Goal: Task Accomplishment & Management: Manage account settings

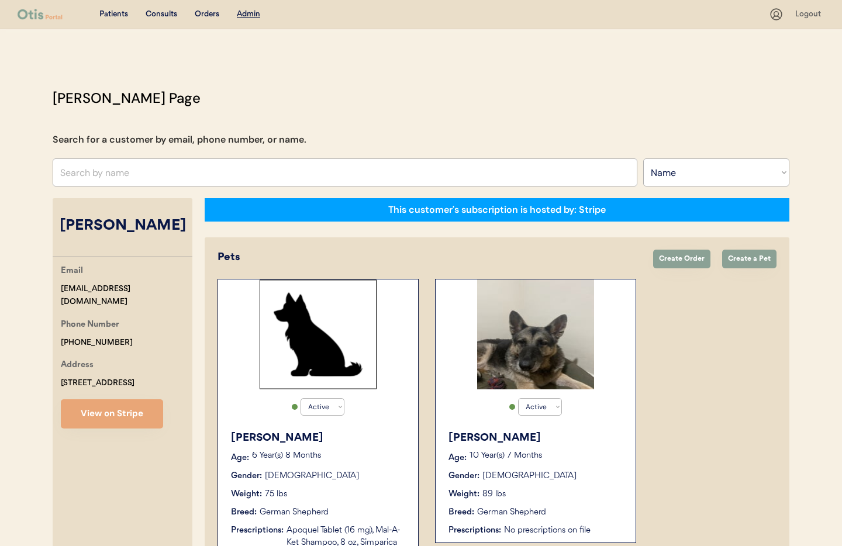
select select ""Name""
select select "true"
click at [116, 176] on input "text" at bounding box center [345, 172] width 585 height 28
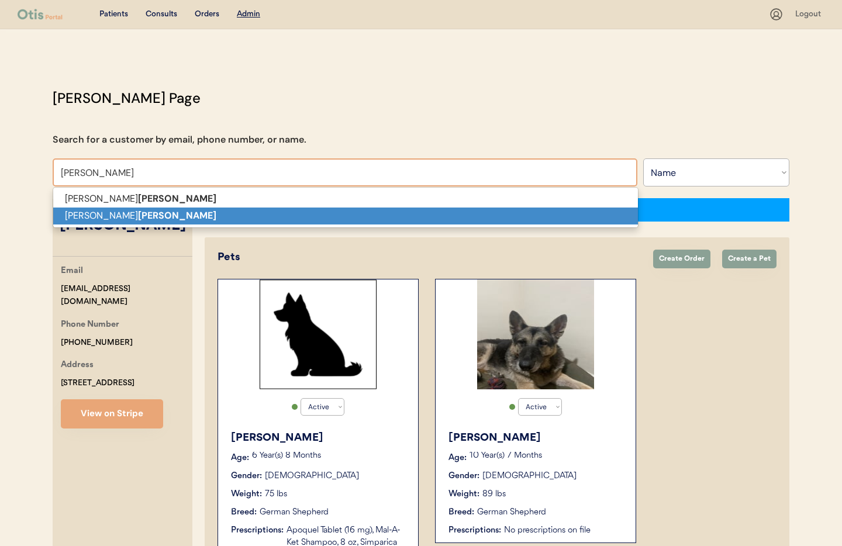
click at [138, 213] on strong "Voss" at bounding box center [177, 215] width 78 height 12
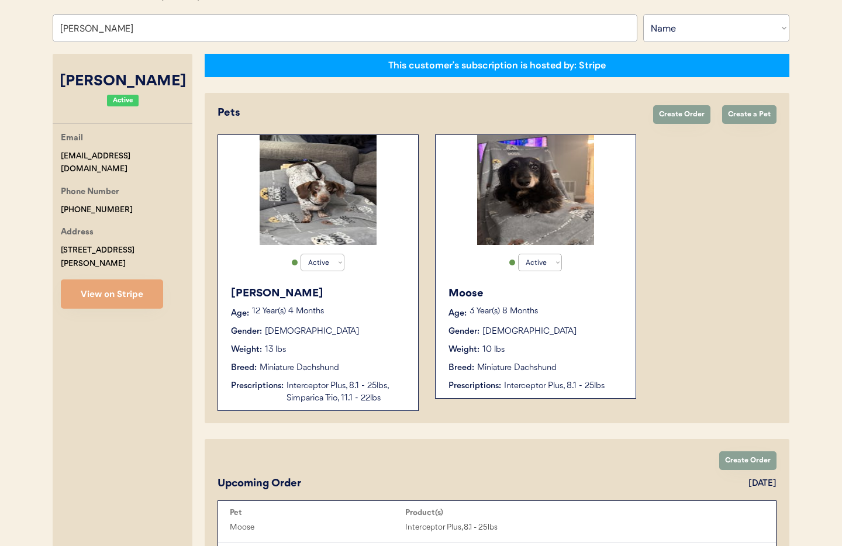
scroll to position [151, 0]
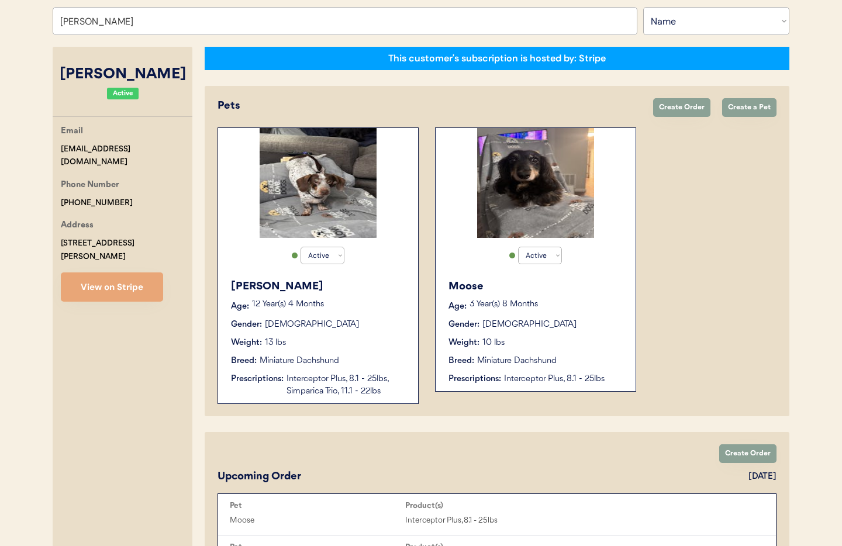
type input "[PERSON_NAME]"
click at [597, 333] on div "Moose Age: 3 Year(s) 8 Months Gender: Male Weight: 10 lbs Breed: Miniature Dach…" at bounding box center [535, 332] width 188 height 118
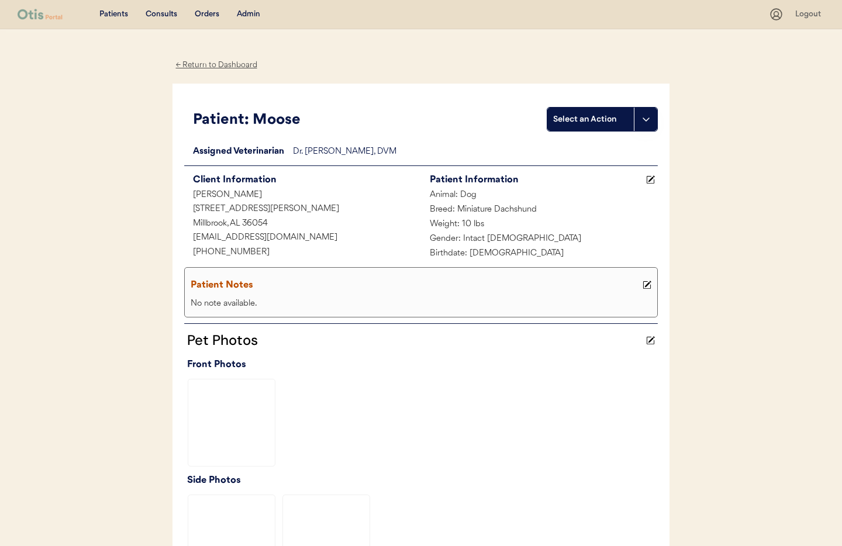
click at [200, 63] on div "← Return to Dashboard" at bounding box center [217, 64] width 88 height 13
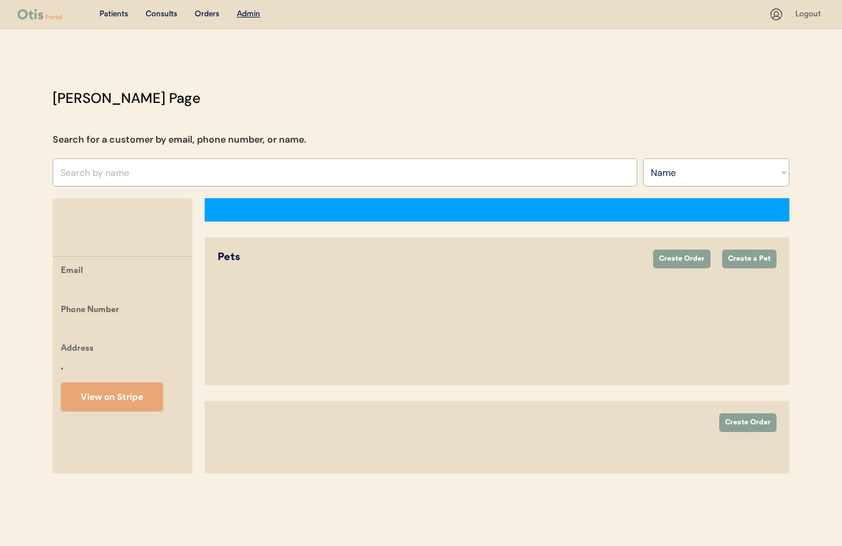
select select ""Name""
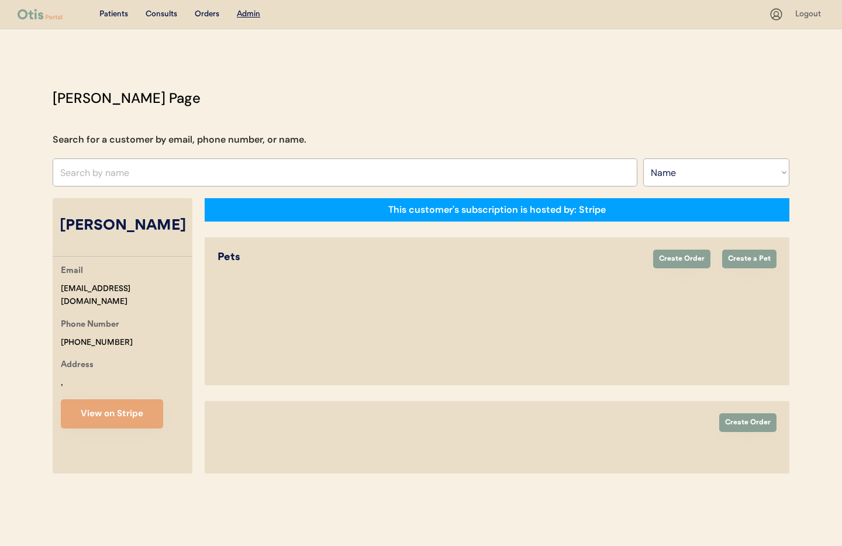
select select "true"
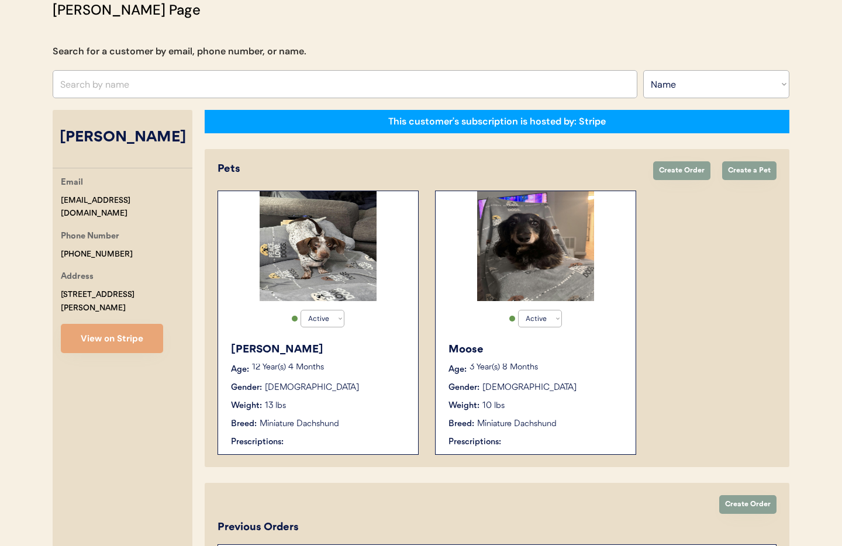
scroll to position [101, 0]
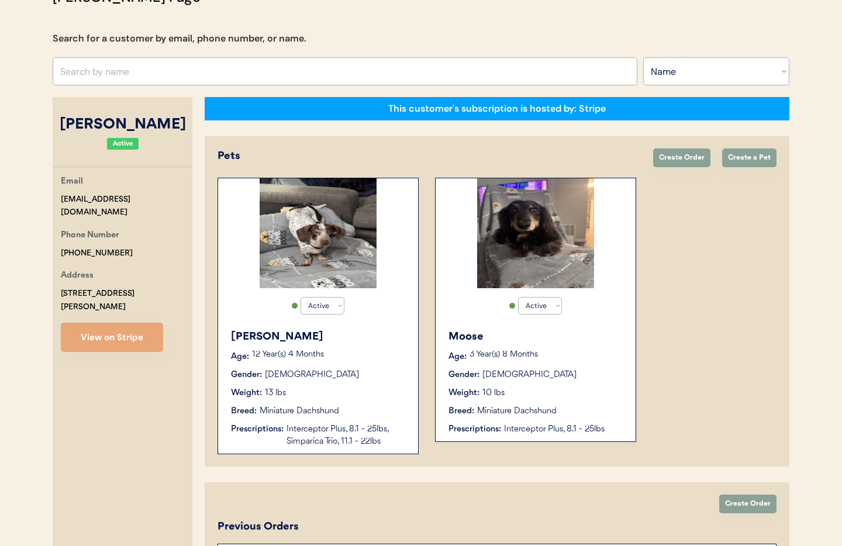
click at [394, 362] on div "12 Year(s) 4 Months" at bounding box center [329, 357] width 154 height 12
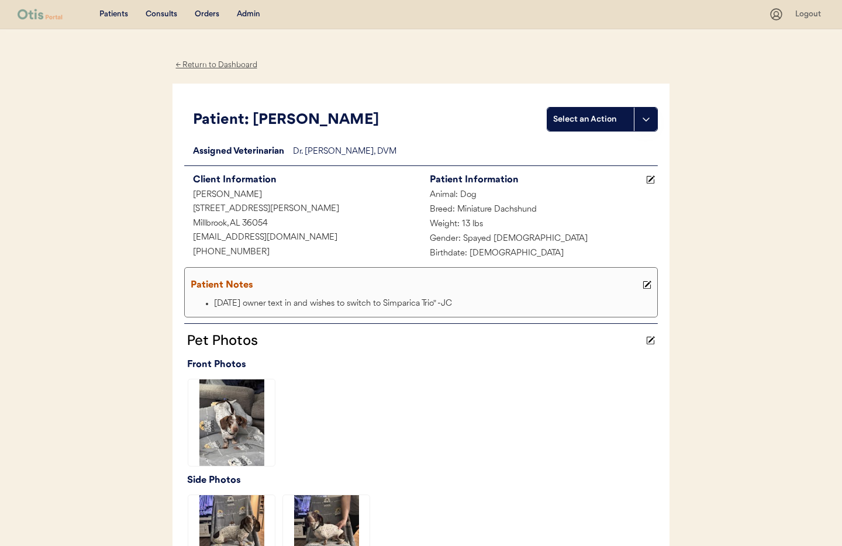
click at [218, 64] on div "← Return to Dashboard" at bounding box center [217, 64] width 88 height 13
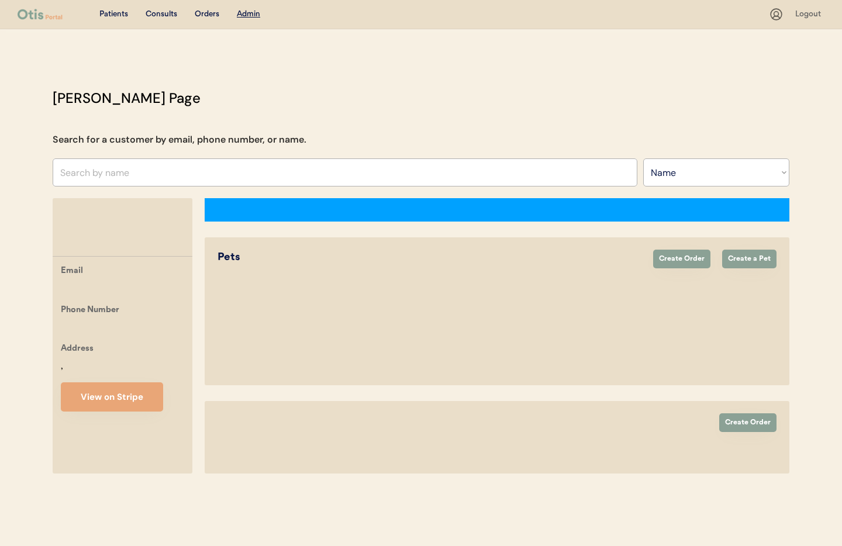
select select ""Name""
select select "true"
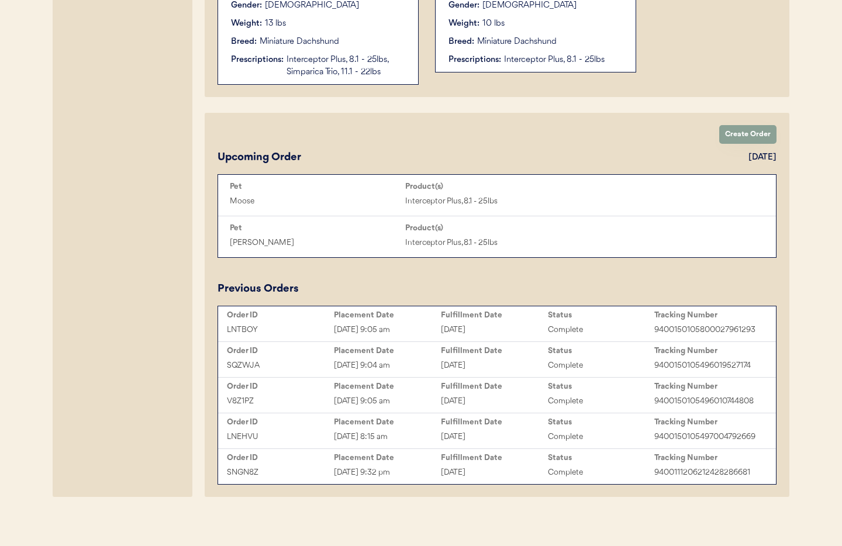
scroll to position [476, 0]
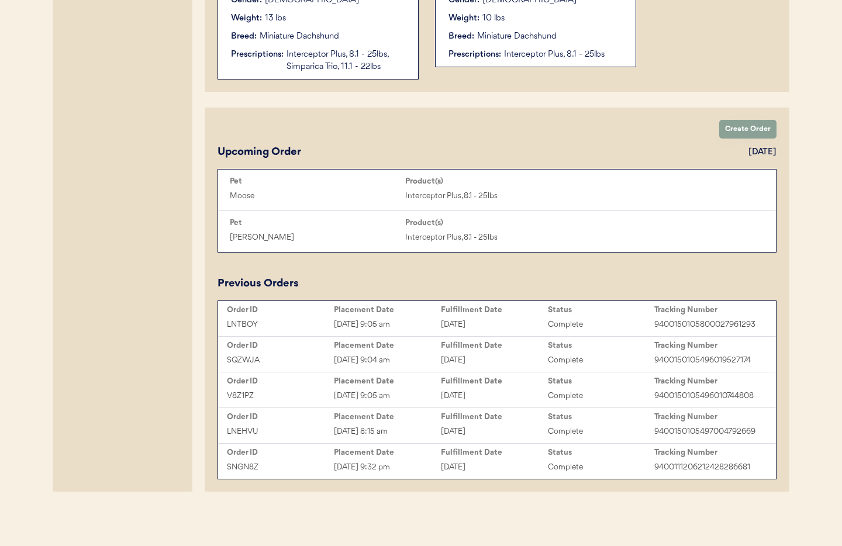
click at [402, 321] on div "Sep 5, 2025 9:05 am" at bounding box center [387, 324] width 107 height 13
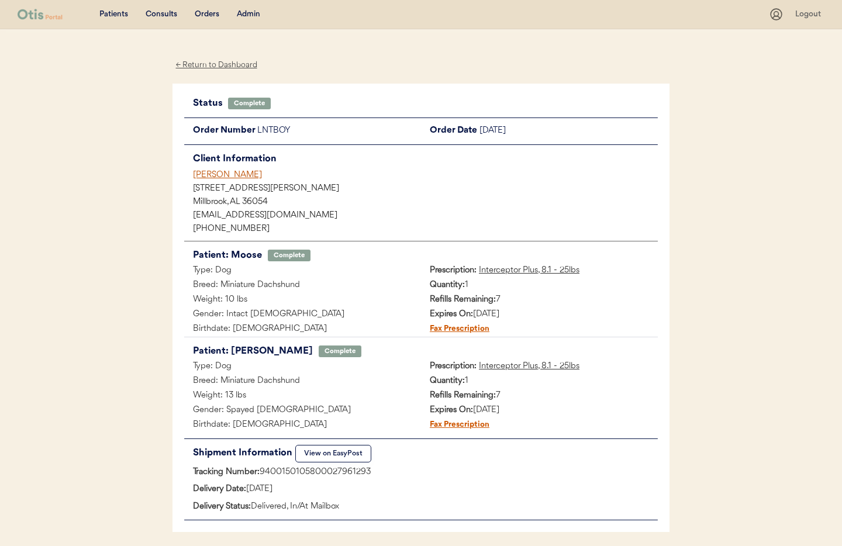
click at [222, 66] on div "← Return to Dashboard" at bounding box center [217, 64] width 88 height 13
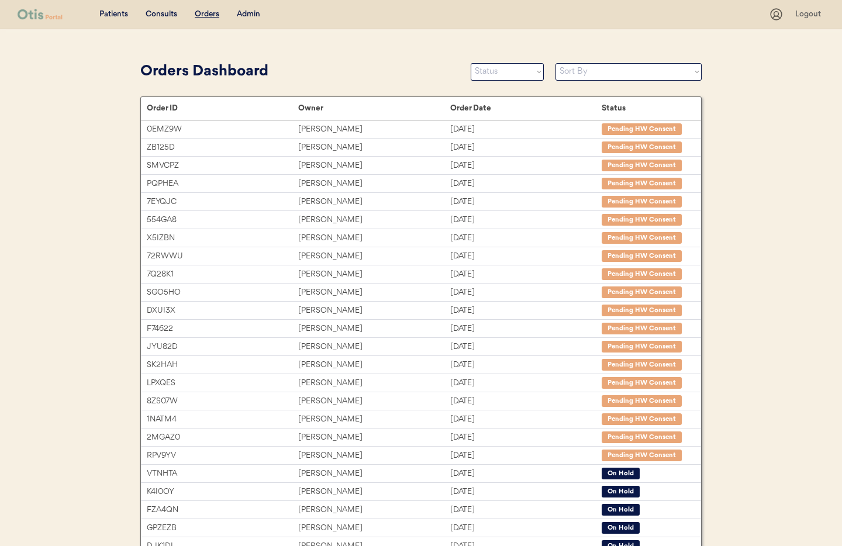
click at [251, 16] on div "Admin" at bounding box center [248, 15] width 23 height 12
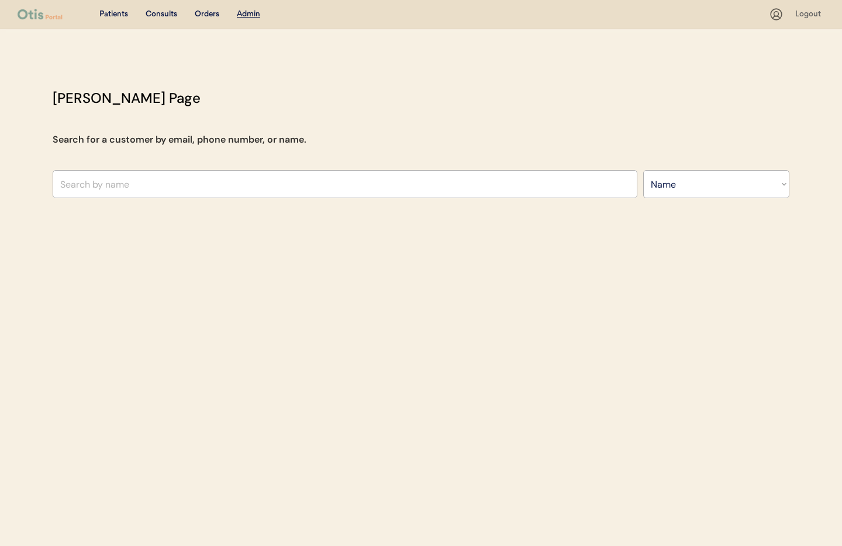
select select ""Name""
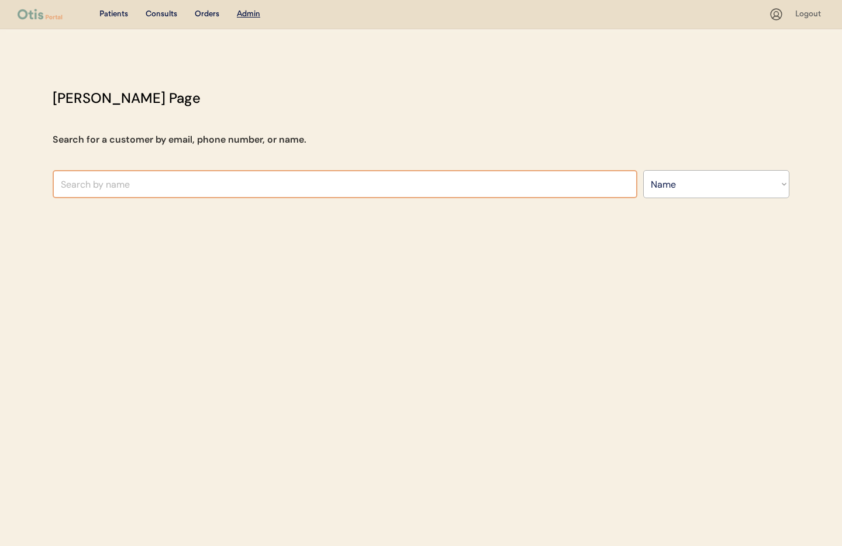
click at [144, 179] on input "text" at bounding box center [345, 184] width 585 height 28
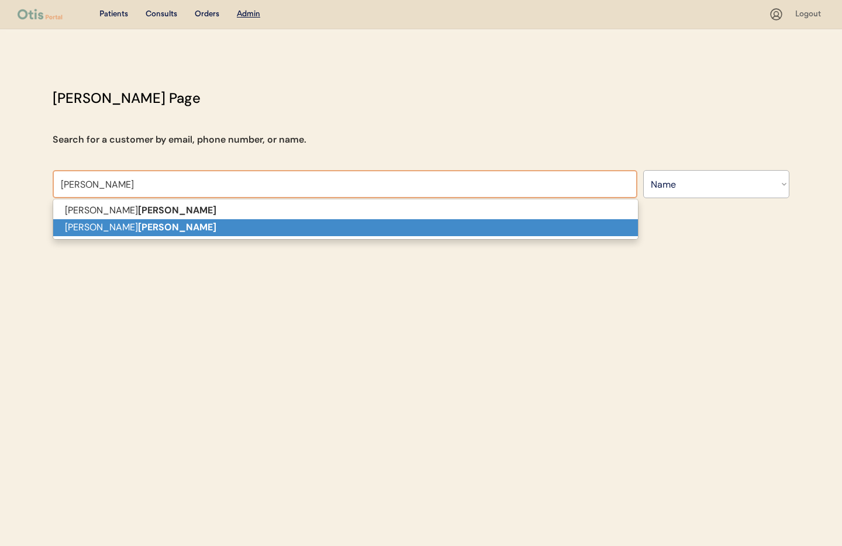
click at [157, 225] on p "[PERSON_NAME]" at bounding box center [345, 227] width 585 height 17
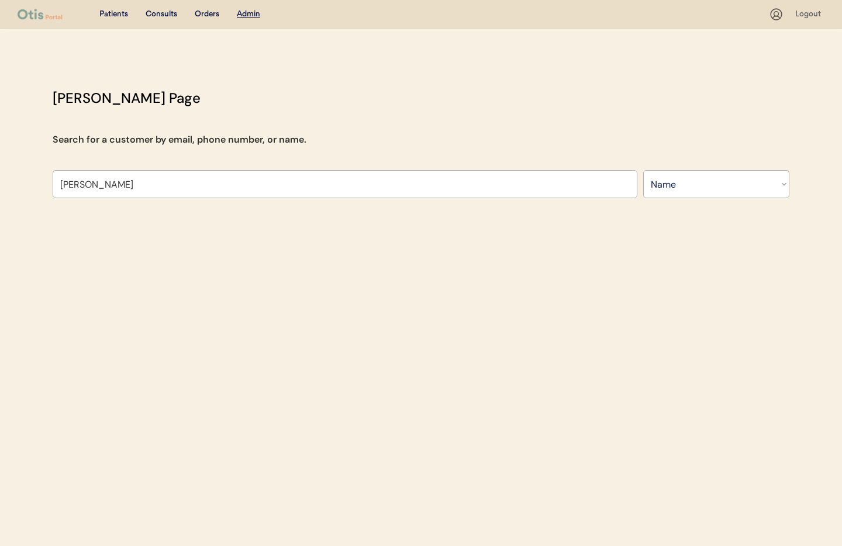
type input "[PERSON_NAME]"
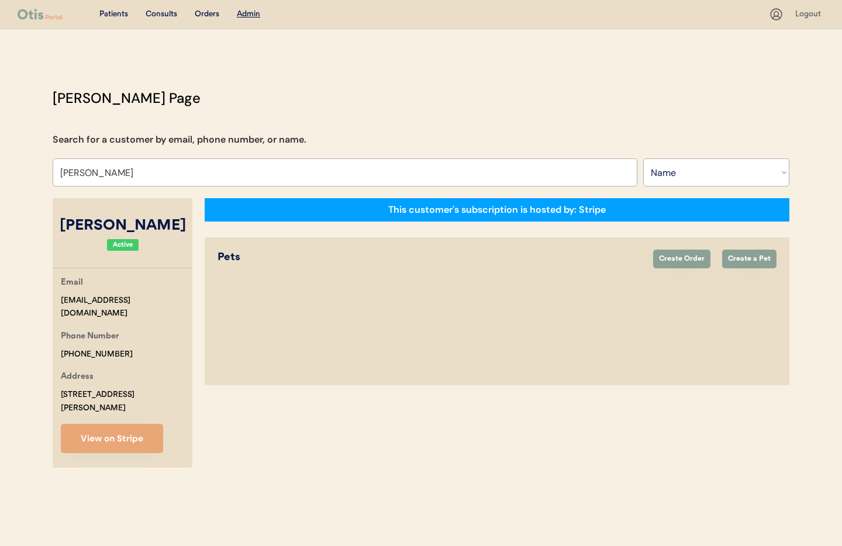
select select "true"
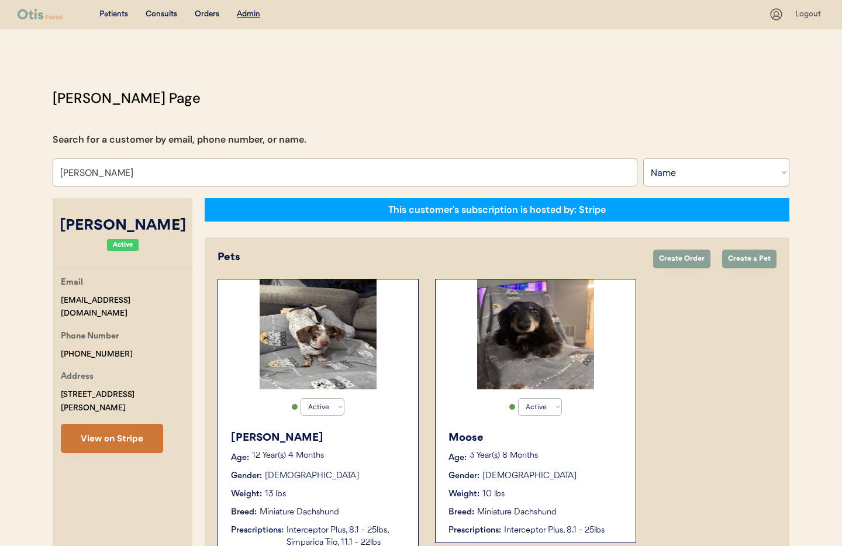
type input "[PERSON_NAME]"
click at [125, 426] on button "View on Stripe" at bounding box center [112, 438] width 102 height 29
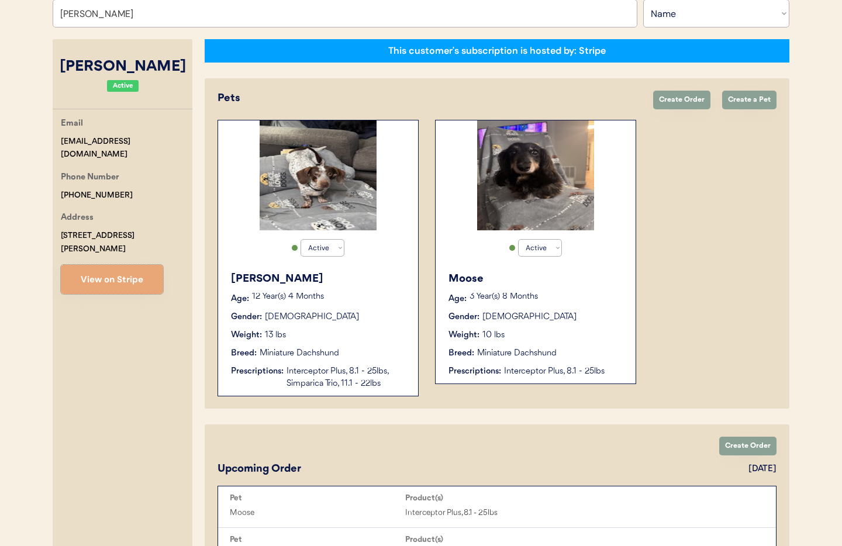
scroll to position [168, 0]
